Goal: Transaction & Acquisition: Book appointment/travel/reservation

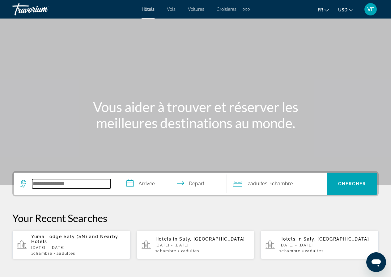
click at [74, 185] on input "Search hotel destination" at bounding box center [71, 183] width 78 height 9
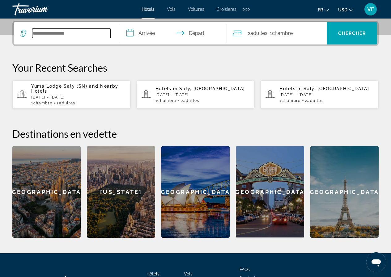
scroll to position [151, 0]
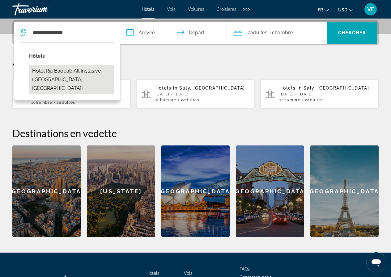
click at [86, 70] on button "Hotel Riu Baobab All Inclusive ([GEOGRAPHIC_DATA], [GEOGRAPHIC_DATA])" at bounding box center [71, 79] width 85 height 29
type input "**********"
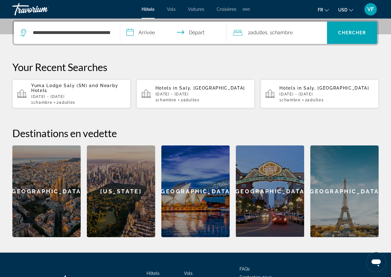
click at [154, 32] on input "**********" at bounding box center [174, 34] width 109 height 24
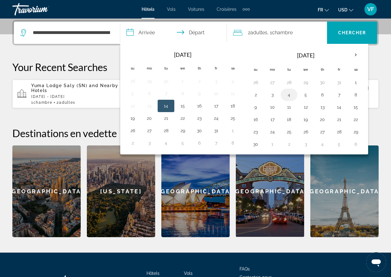
click at [290, 94] on button "4" at bounding box center [289, 95] width 10 height 9
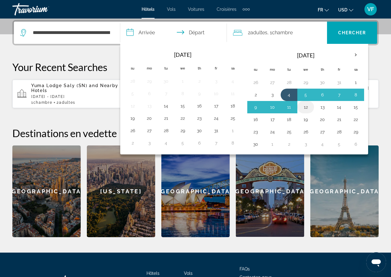
click at [306, 107] on button "12" at bounding box center [306, 107] width 10 height 9
type input "**********"
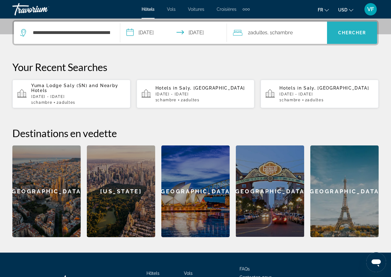
click at [354, 30] on span "Search" at bounding box center [352, 32] width 50 height 15
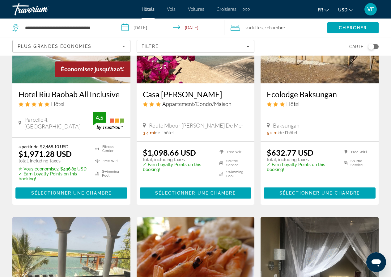
scroll to position [62, 0]
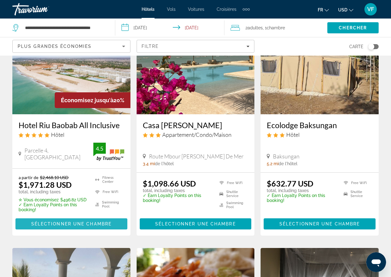
click at [86, 224] on span "Sélectionner une chambre" at bounding box center [71, 224] width 80 height 5
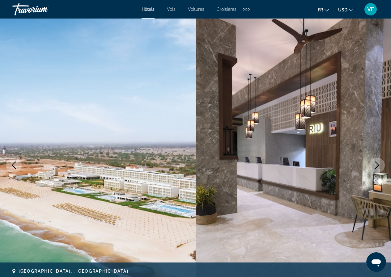
click at [372, 8] on span "VF" at bounding box center [370, 9] width 7 height 6
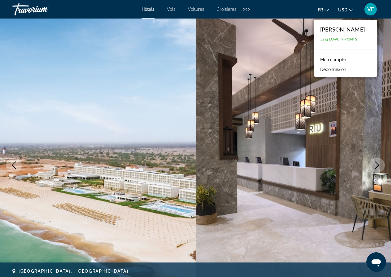
click at [287, 11] on div "fr English Español Français Italiano Português русский USD USD ($) MXN (Mex$) C…" at bounding box center [317, 9] width 123 height 13
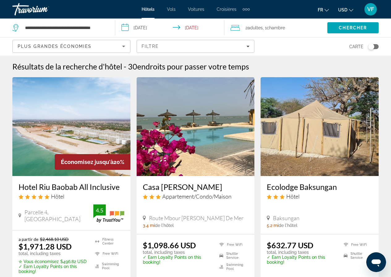
click at [38, 8] on div "Travorium" at bounding box center [43, 9] width 62 height 16
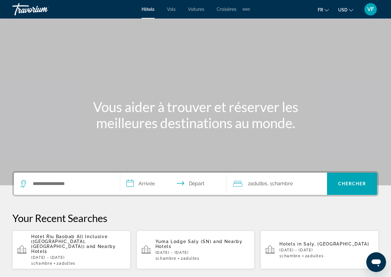
click at [371, 11] on span "VF" at bounding box center [370, 9] width 7 height 6
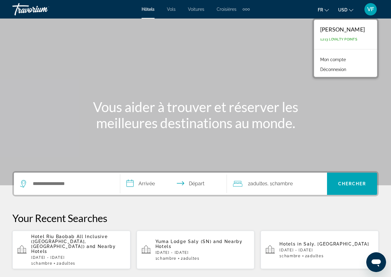
click at [333, 60] on link "Mon compte" at bounding box center [333, 60] width 32 height 8
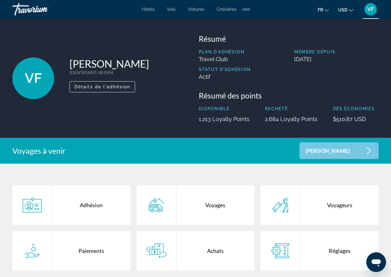
click at [370, 151] on icon "Main content" at bounding box center [369, 150] width 4 height 7
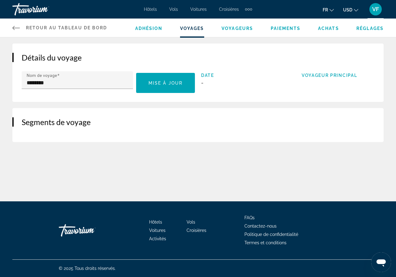
click at [376, 28] on span "Réglages" at bounding box center [369, 28] width 27 height 5
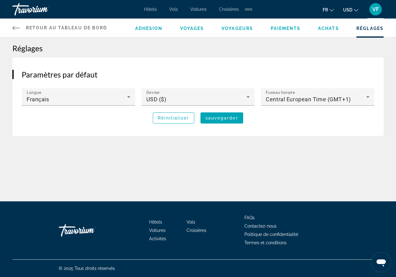
click at [333, 28] on span "Achats" at bounding box center [328, 28] width 21 height 5
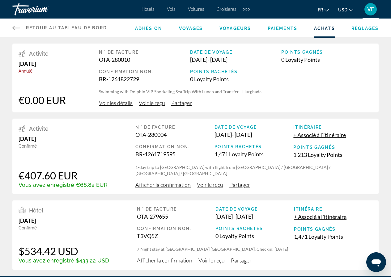
click at [292, 29] on span "Paiements" at bounding box center [283, 28] width 30 height 5
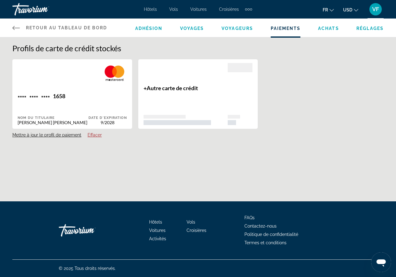
click at [150, 27] on span "Adhésion" at bounding box center [149, 28] width 28 height 5
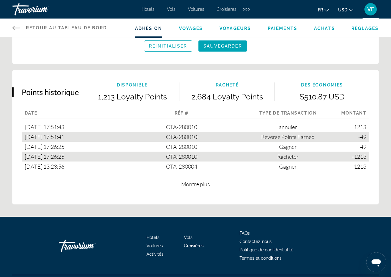
scroll to position [355, 0]
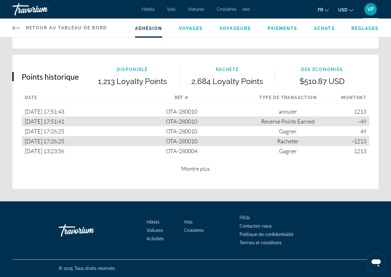
click at [257, 227] on span "Contactez-nous" at bounding box center [256, 226] width 32 height 5
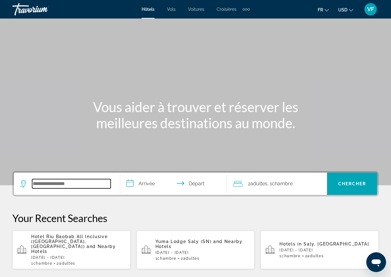
click at [49, 181] on input "Search hotel destination" at bounding box center [71, 183] width 78 height 9
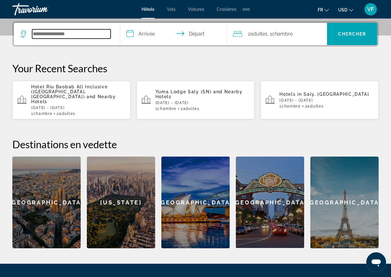
scroll to position [151, 0]
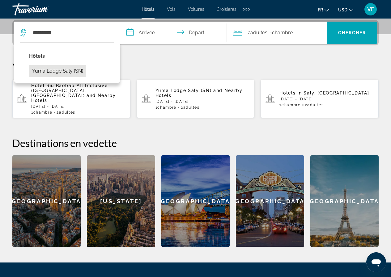
click at [77, 70] on button "Yuma Lodge Saly (SN)" at bounding box center [57, 71] width 57 height 12
type input "**********"
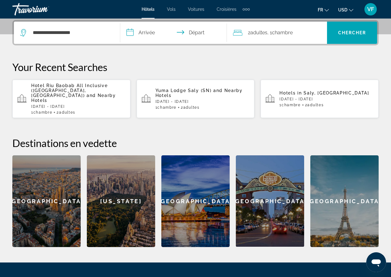
click at [147, 31] on input "**********" at bounding box center [174, 34] width 109 height 24
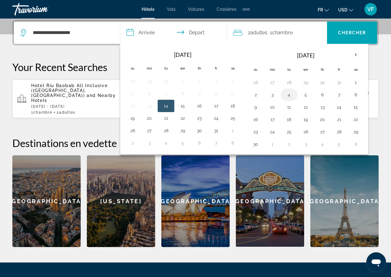
click at [291, 92] on button "4" at bounding box center [289, 95] width 10 height 9
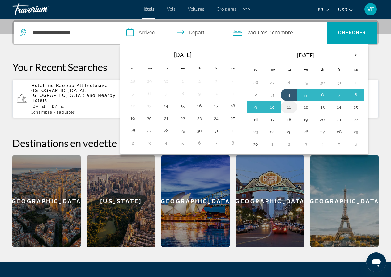
click at [291, 106] on button "11" at bounding box center [289, 107] width 10 height 9
type input "**********"
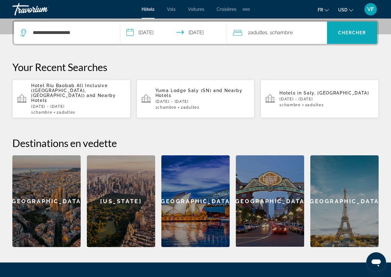
click at [343, 33] on span "Chercher" at bounding box center [352, 32] width 28 height 5
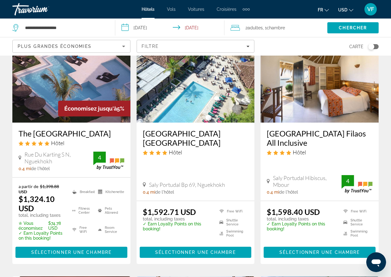
scroll to position [309, 0]
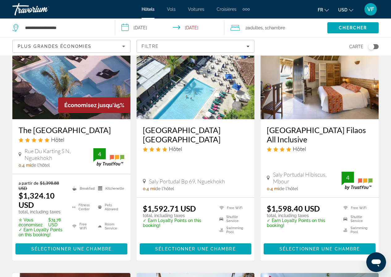
click at [78, 247] on span "Sélectionner une chambre" at bounding box center [71, 249] width 80 height 5
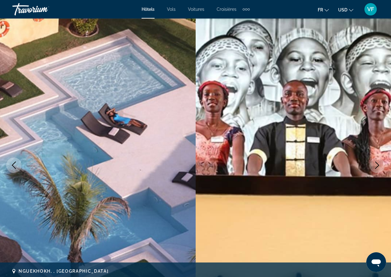
click at [376, 165] on icon "Next image" at bounding box center [376, 165] width 7 height 7
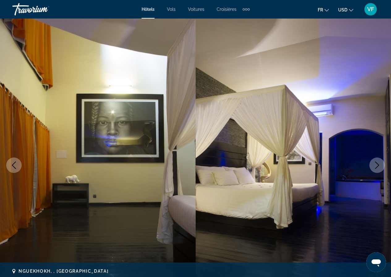
click at [376, 165] on icon "Next image" at bounding box center [376, 165] width 7 height 7
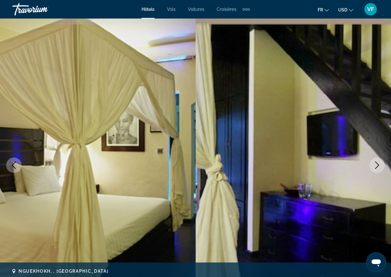
click at [376, 165] on icon "Next image" at bounding box center [376, 165] width 7 height 7
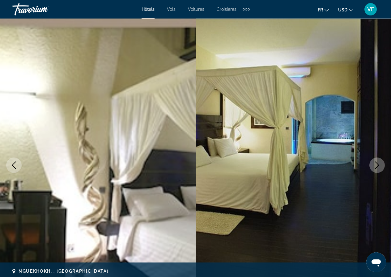
click at [376, 165] on icon "Next image" at bounding box center [376, 165] width 7 height 7
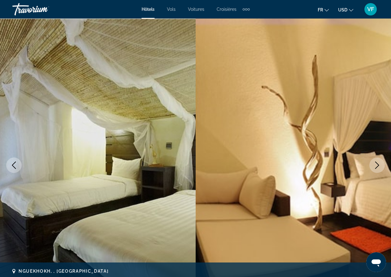
click at [376, 165] on icon "Next image" at bounding box center [376, 165] width 7 height 7
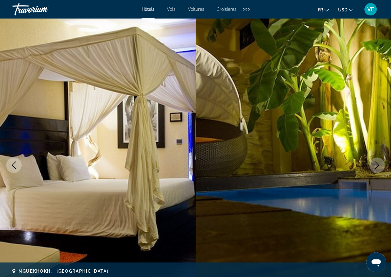
click at [376, 165] on icon "Next image" at bounding box center [376, 165] width 7 height 7
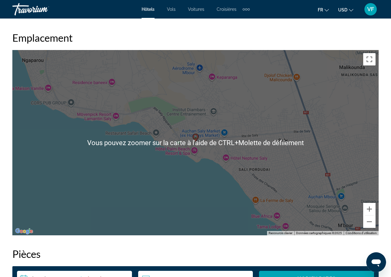
scroll to position [587, 0]
